Goal: Task Accomplishment & Management: Use online tool/utility

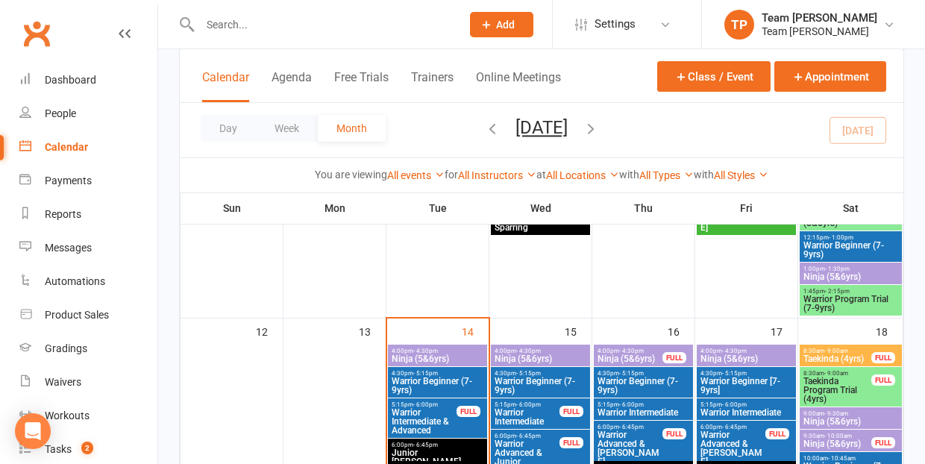
scroll to position [639, 0]
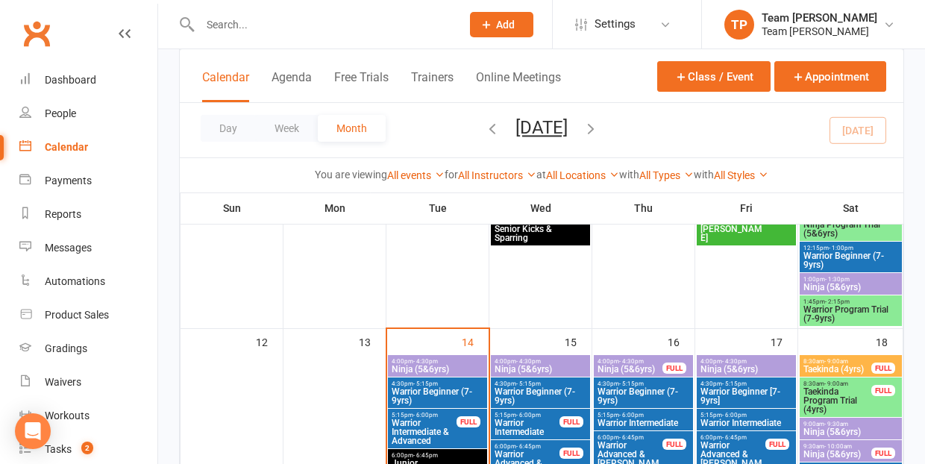
click at [637, 365] on span "Ninja (5&6yrs)" at bounding box center [630, 369] width 66 height 9
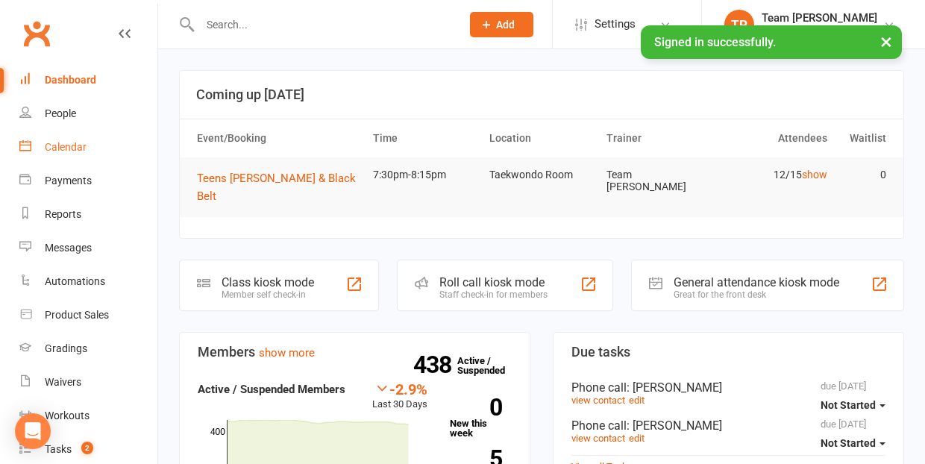
click at [77, 141] on div "Calendar" at bounding box center [66, 147] width 42 height 12
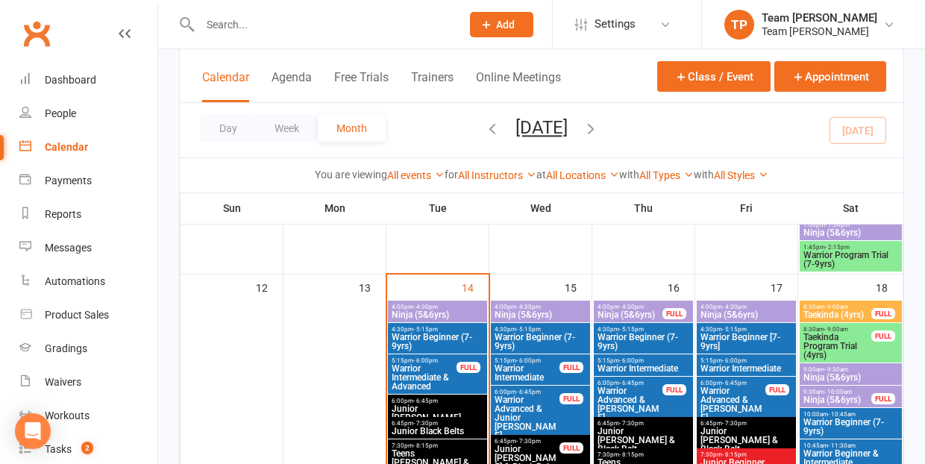
scroll to position [700, 0]
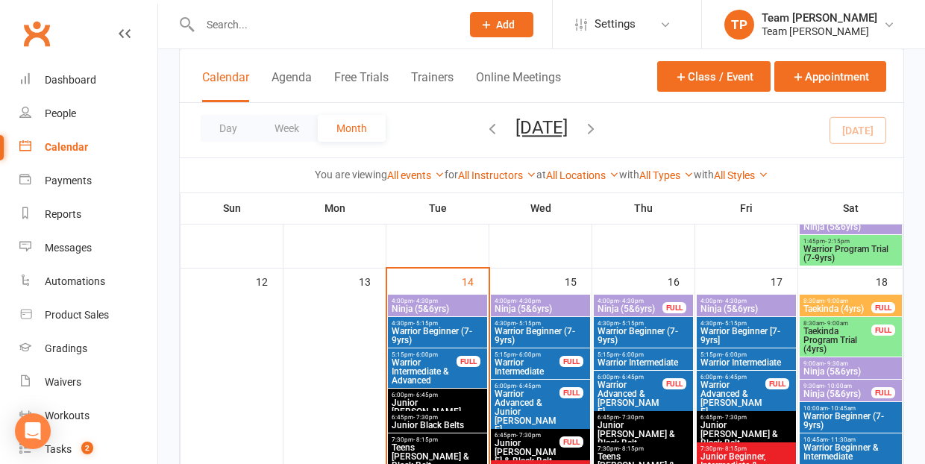
click at [621, 311] on span "Ninja (5&6yrs)" at bounding box center [630, 308] width 66 height 9
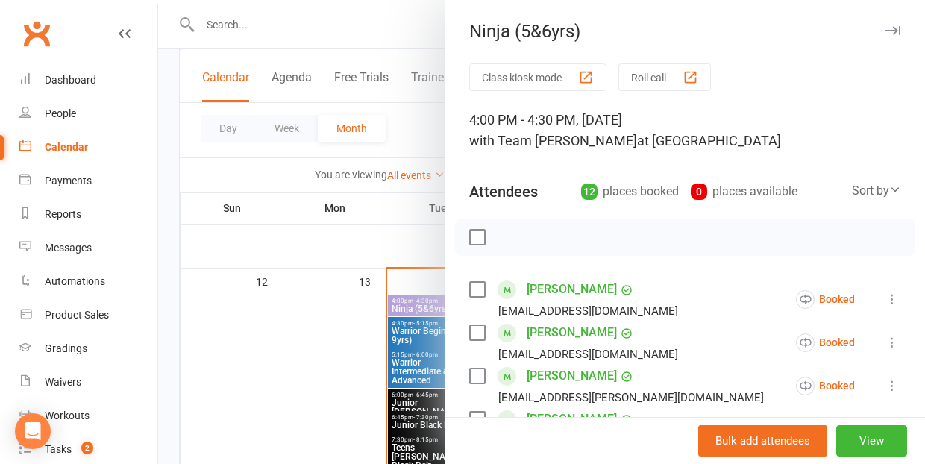
click at [694, 72] on div "button" at bounding box center [691, 77] width 16 height 16
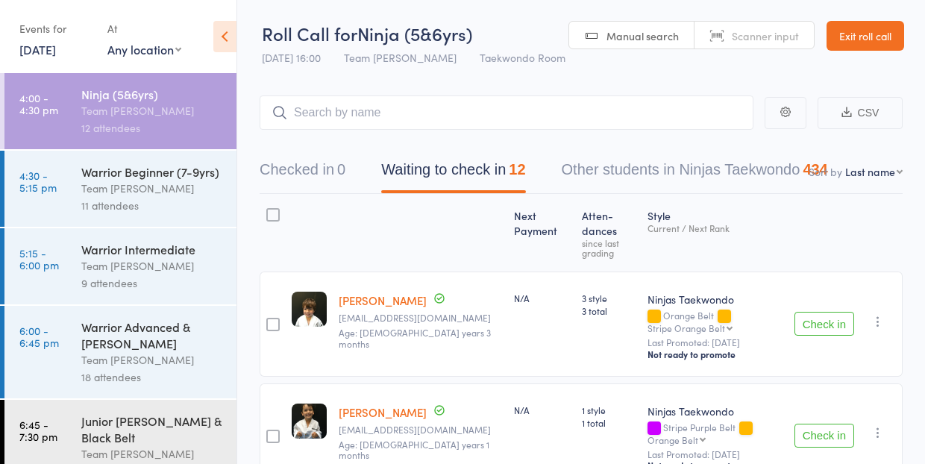
select select "10"
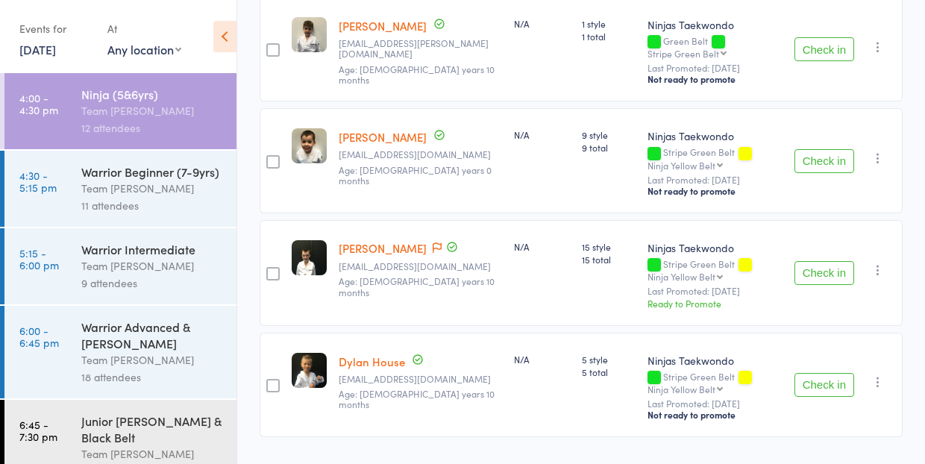
scroll to position [1172, 0]
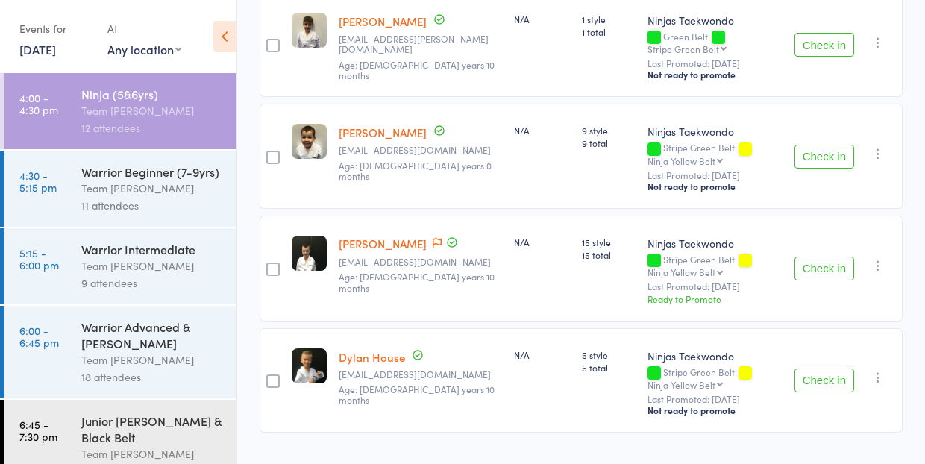
click at [148, 181] on div "Team [PERSON_NAME]" at bounding box center [152, 188] width 142 height 17
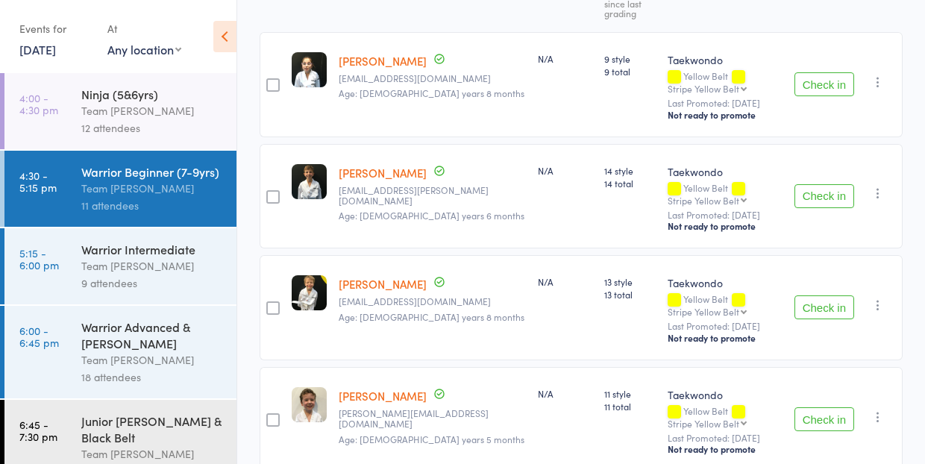
scroll to position [238, 0]
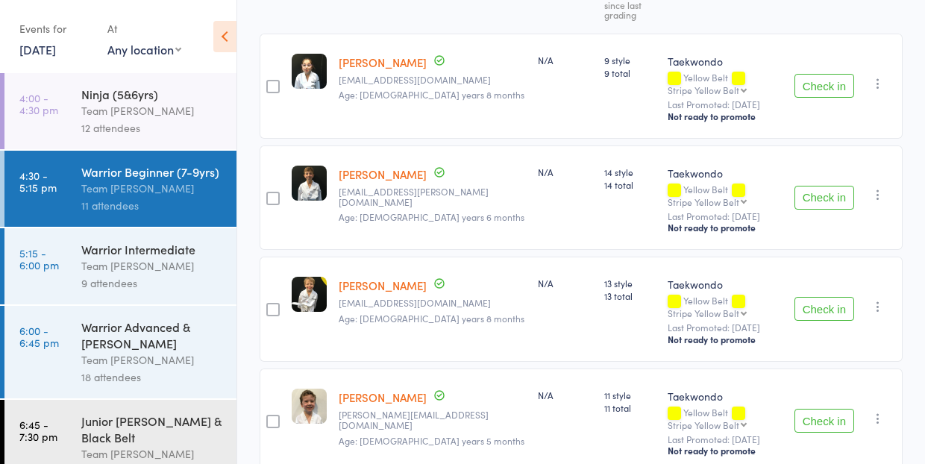
click at [163, 266] on div "Team [PERSON_NAME]" at bounding box center [152, 265] width 142 height 17
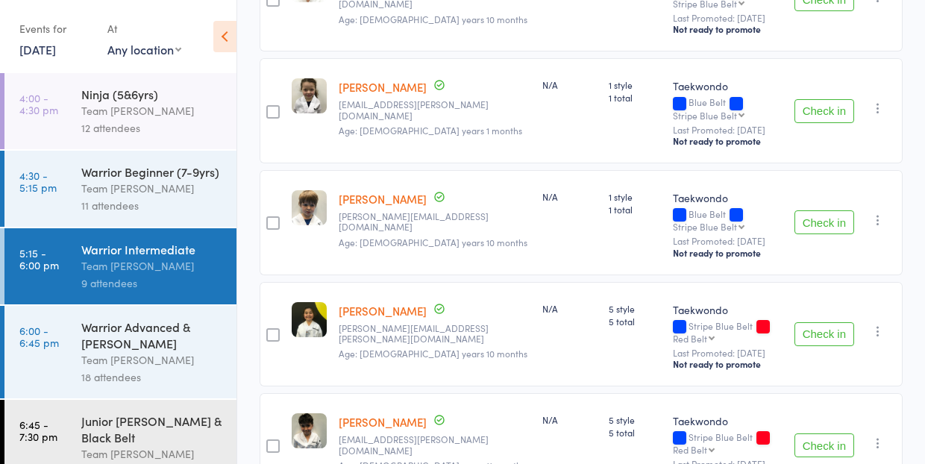
scroll to position [659, 0]
click at [166, 327] on div "Warrior Advanced & [PERSON_NAME]" at bounding box center [152, 335] width 142 height 33
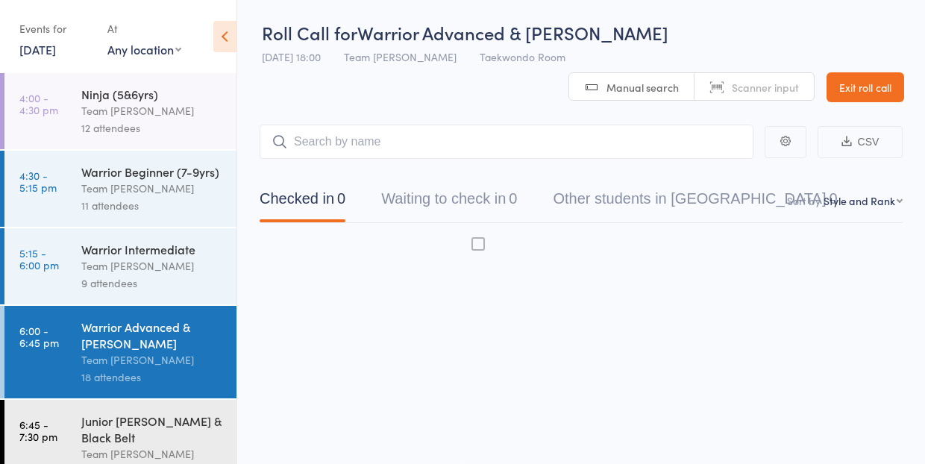
click at [166, 327] on div "Warrior Advanced & [PERSON_NAME]" at bounding box center [152, 335] width 142 height 33
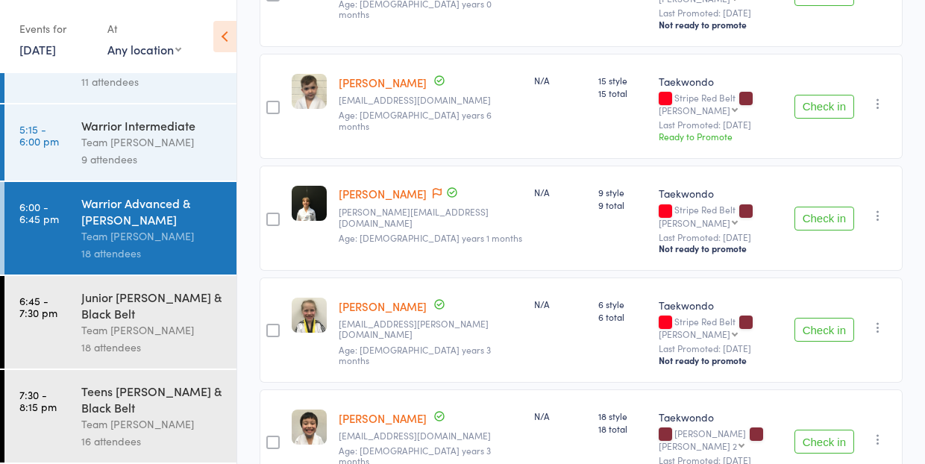
scroll to position [124, 0]
click at [122, 319] on div "Junior [PERSON_NAME] & Black Belt" at bounding box center [152, 305] width 142 height 33
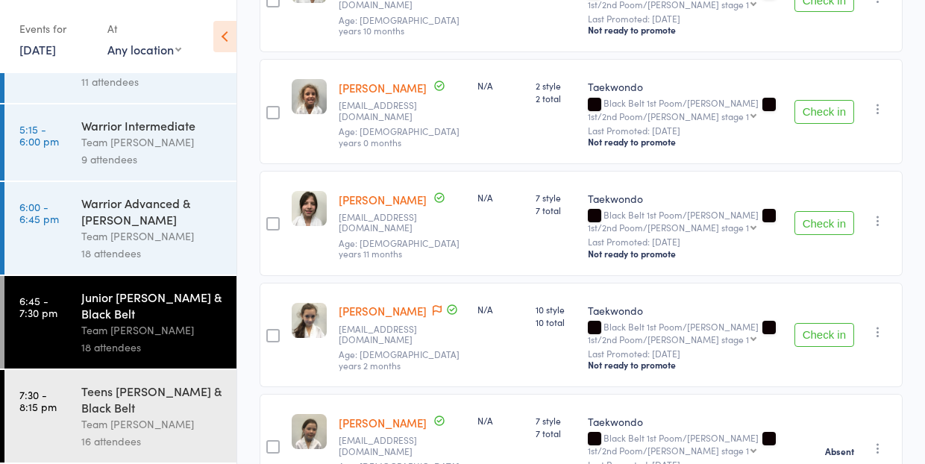
scroll to position [124, 0]
click at [125, 401] on div "Teens [PERSON_NAME] & Black Belt" at bounding box center [152, 399] width 142 height 33
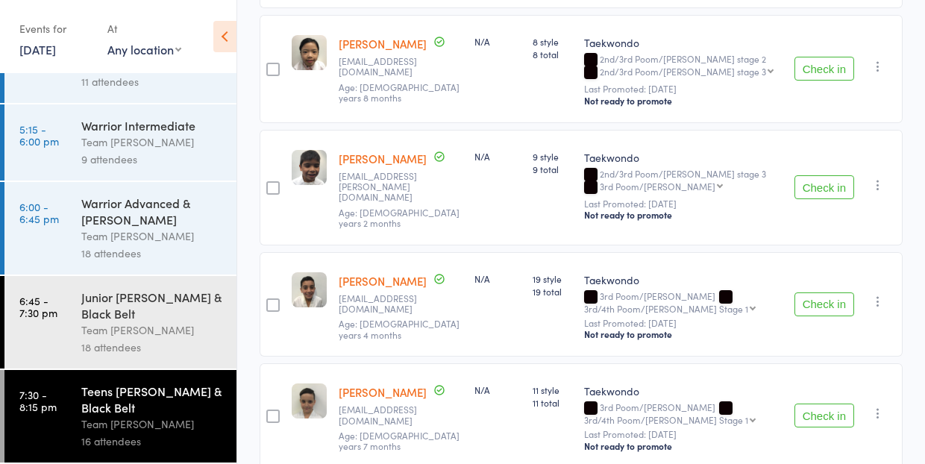
scroll to position [124, 0]
click at [34, 56] on link "16 Oct, 2025" at bounding box center [37, 49] width 37 height 16
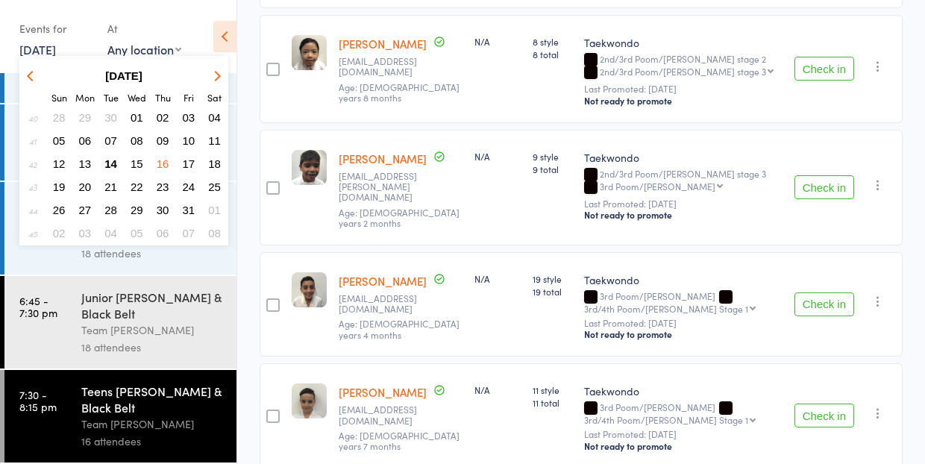
click at [194, 159] on span "17" at bounding box center [189, 163] width 13 height 13
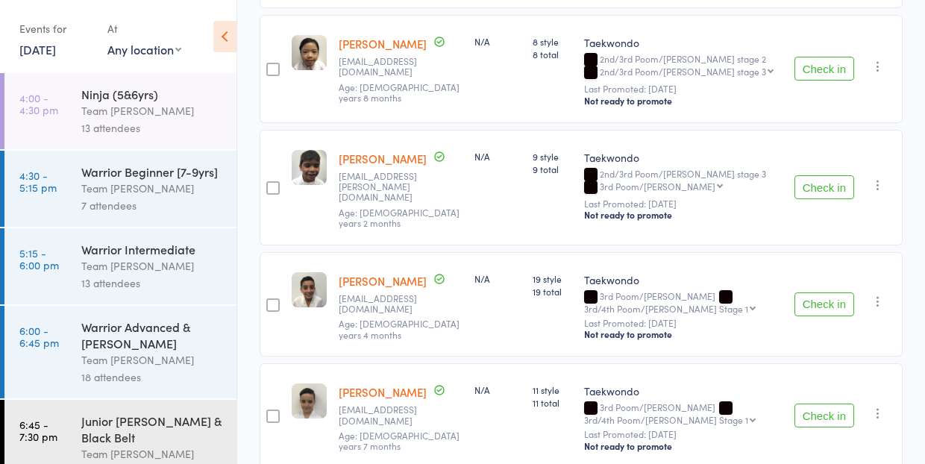
scroll to position [0, 0]
click at [157, 117] on div "Team [PERSON_NAME]" at bounding box center [152, 110] width 142 height 17
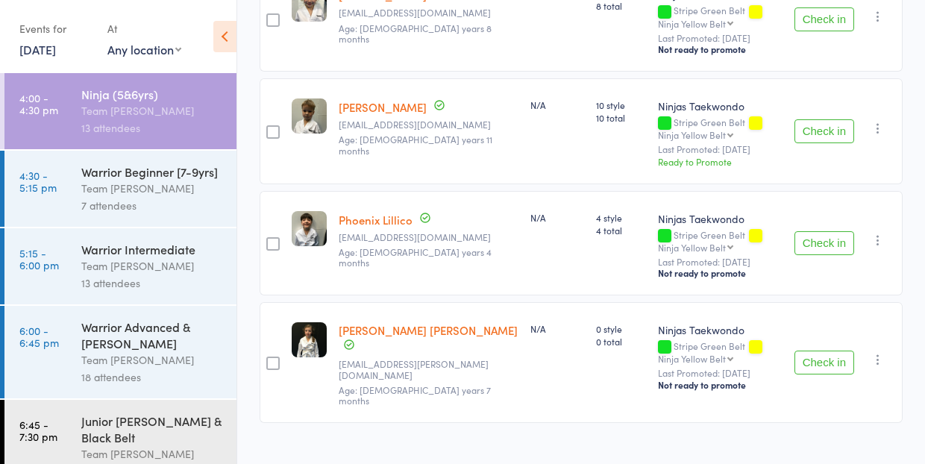
scroll to position [1308, 0]
click at [133, 193] on div "Team [PERSON_NAME]" at bounding box center [152, 188] width 142 height 17
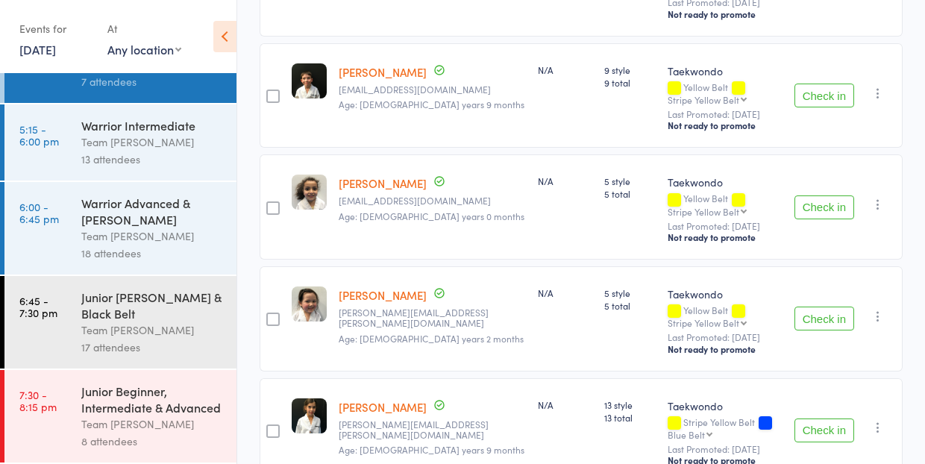
scroll to position [560, 0]
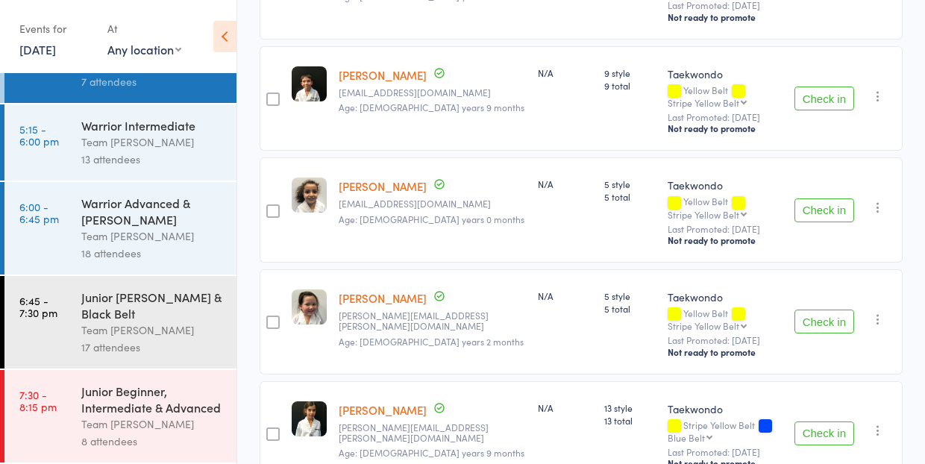
click at [532, 210] on div "N/A" at bounding box center [565, 209] width 66 height 105
click at [128, 137] on div "Team [PERSON_NAME]" at bounding box center [152, 142] width 142 height 17
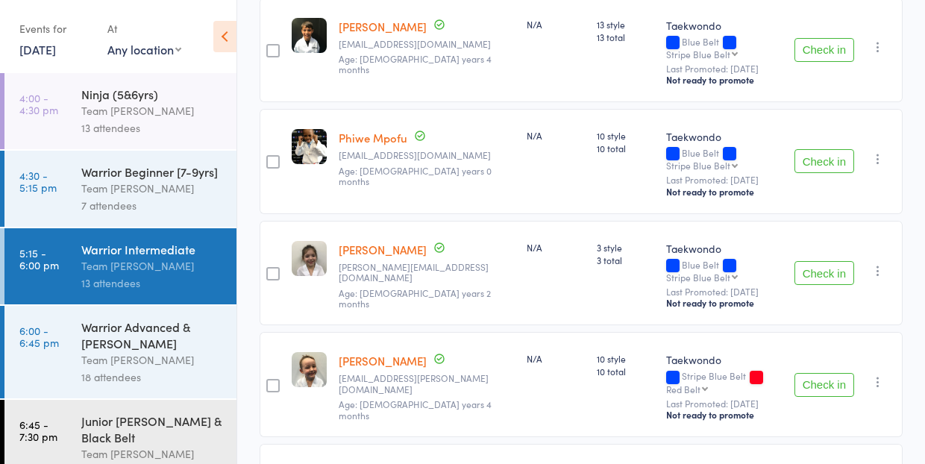
scroll to position [928, 0]
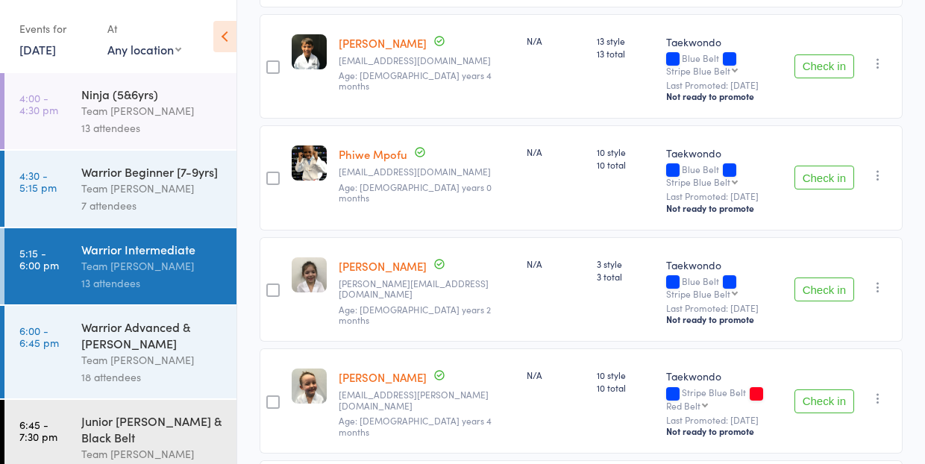
click at [149, 349] on div "Warrior Advanced & [PERSON_NAME]" at bounding box center [152, 335] width 142 height 33
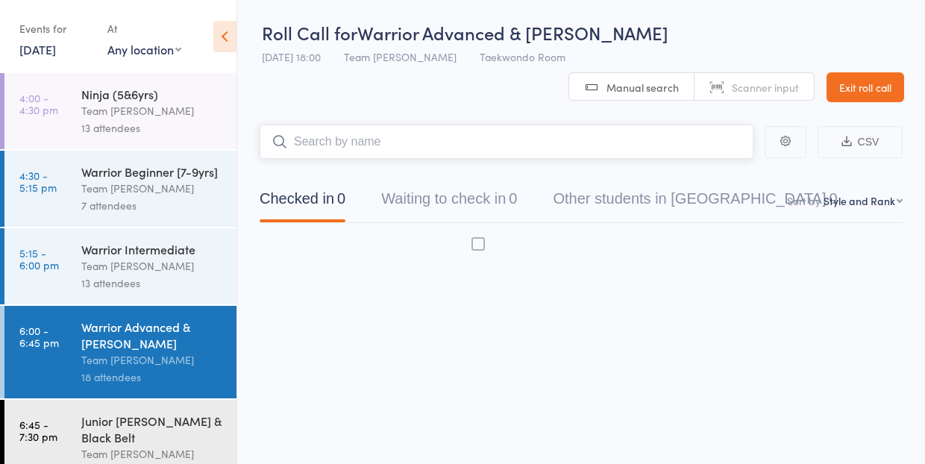
scroll to position [1, 0]
